Goal: Transaction & Acquisition: Purchase product/service

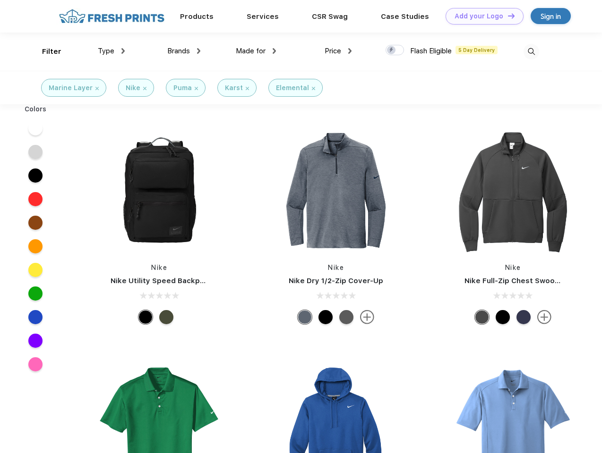
click at [481, 16] on link "Add your Logo Design Tool" at bounding box center [484, 16] width 78 height 17
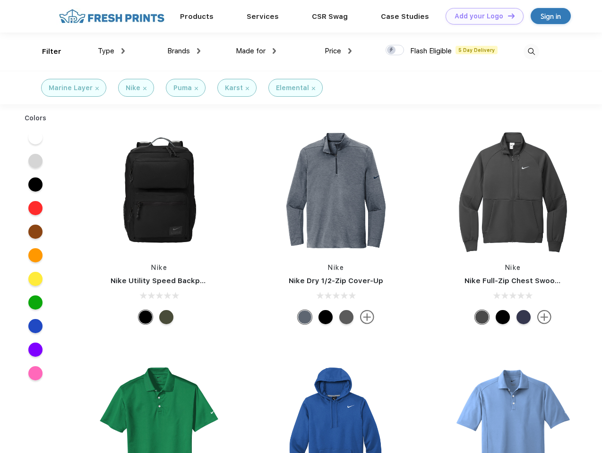
click at [0, 0] on div "Design Tool" at bounding box center [0, 0] width 0 height 0
click at [507, 16] on link "Add your Logo Design Tool" at bounding box center [484, 16] width 78 height 17
click at [45, 51] on div "Filter" at bounding box center [51, 51] width 19 height 11
click at [111, 51] on span "Type" at bounding box center [106, 51] width 17 height 8
click at [184, 51] on span "Brands" at bounding box center [178, 51] width 23 height 8
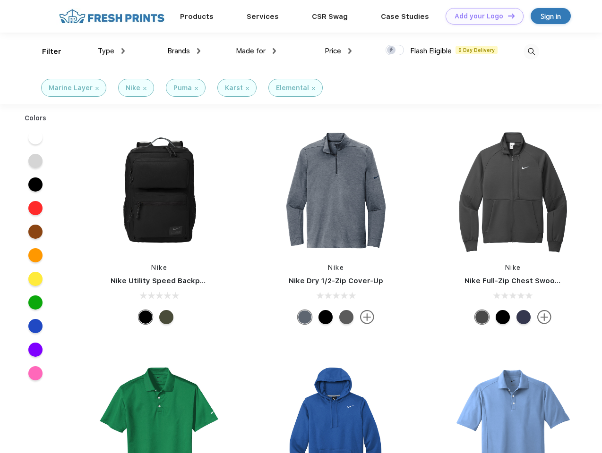
click at [256, 51] on span "Made for" at bounding box center [251, 51] width 30 height 8
click at [338, 51] on span "Price" at bounding box center [332, 51] width 17 height 8
click at [395, 51] on div at bounding box center [394, 50] width 18 height 10
click at [391, 51] on input "checkbox" at bounding box center [388, 47] width 6 height 6
click at [531, 51] on img at bounding box center [531, 52] width 16 height 16
